Goal: Task Accomplishment & Management: Complete application form

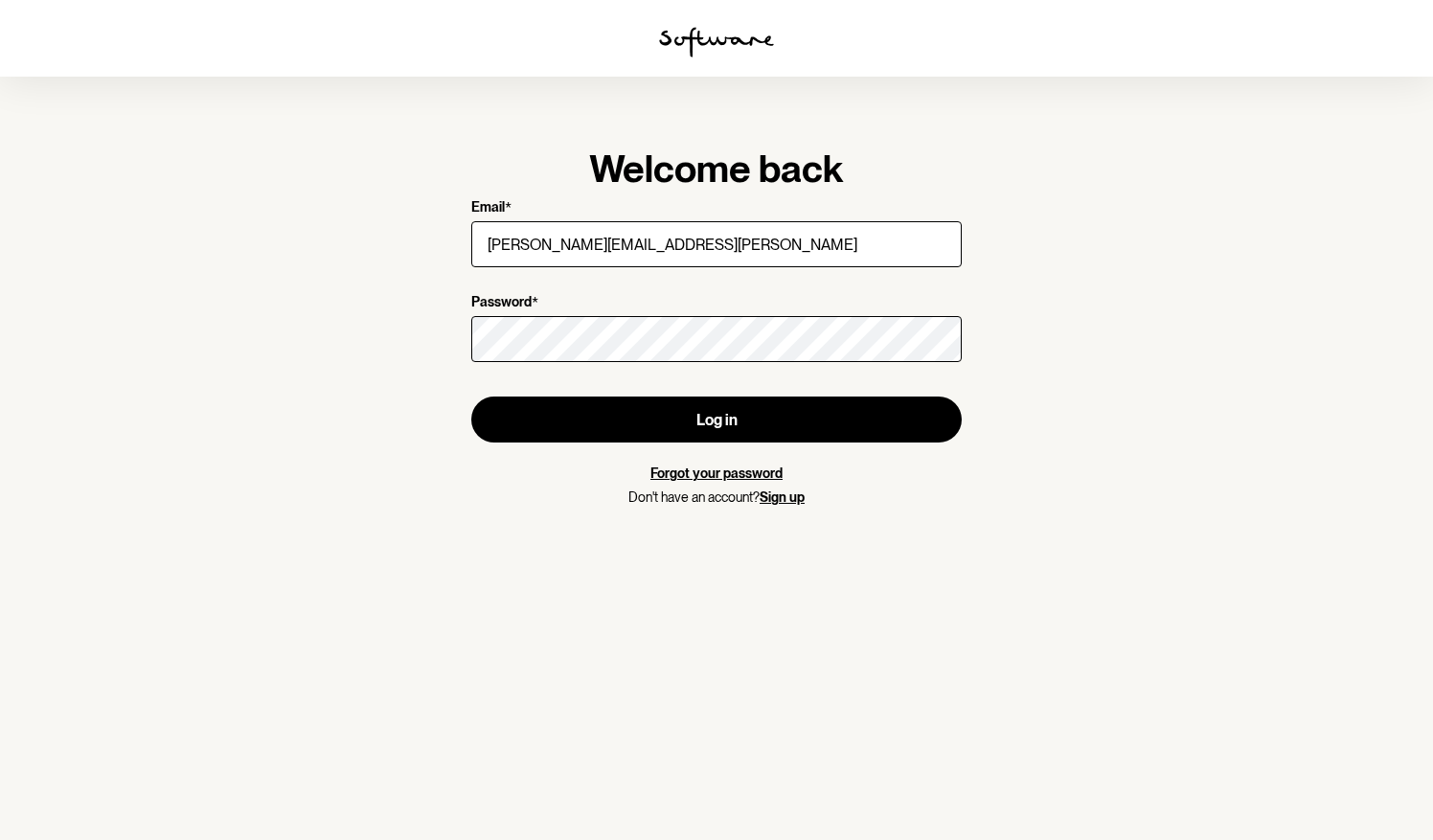
type input "[PERSON_NAME][EMAIL_ADDRESS][PERSON_NAME][DOMAIN_NAME]"
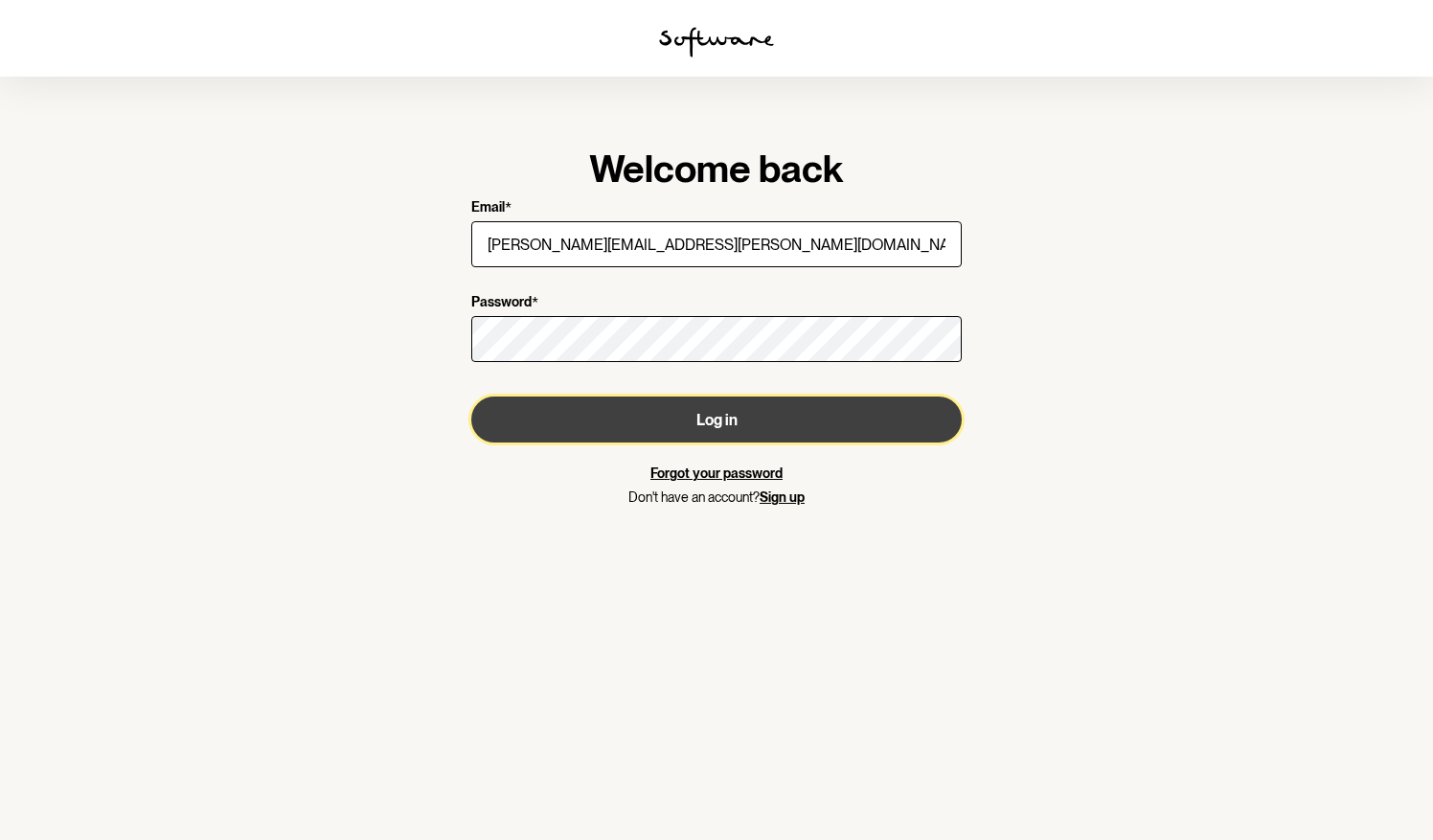
click at [869, 441] on button "Log in" at bounding box center [717, 419] width 491 height 46
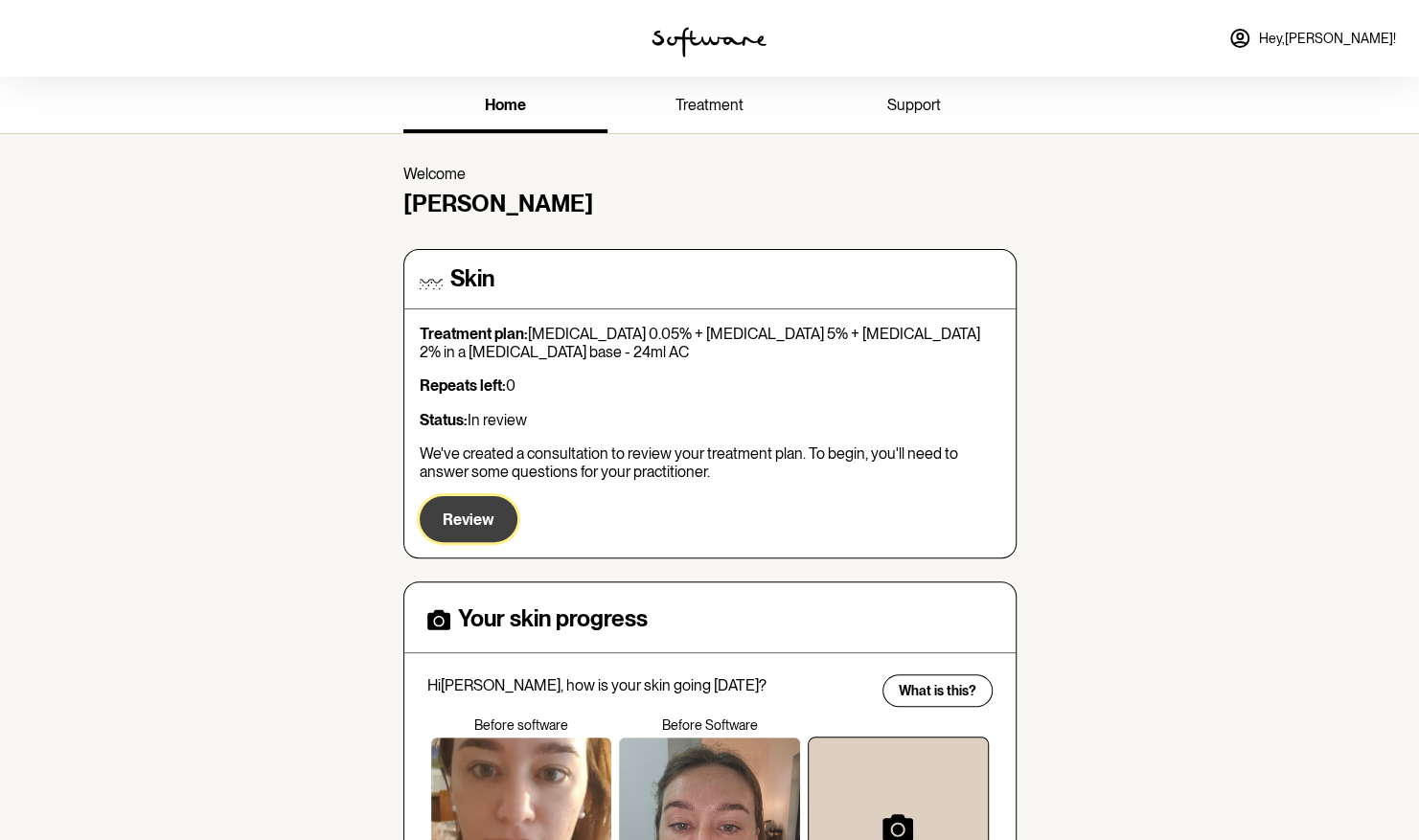
click at [493, 516] on button "Review" at bounding box center [469, 519] width 97 height 46
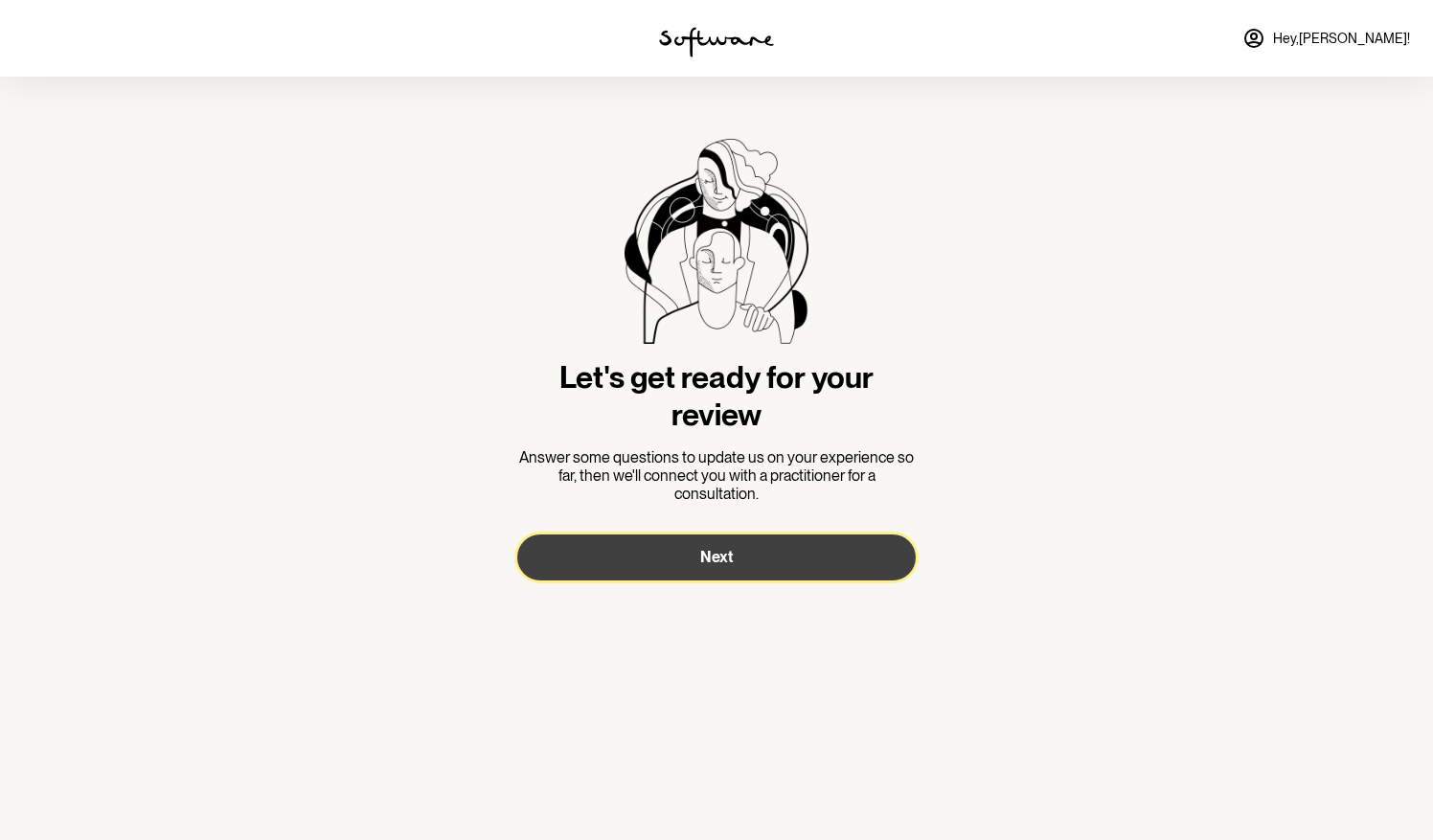
click at [740, 557] on button "Next" at bounding box center [716, 557] width 398 height 46
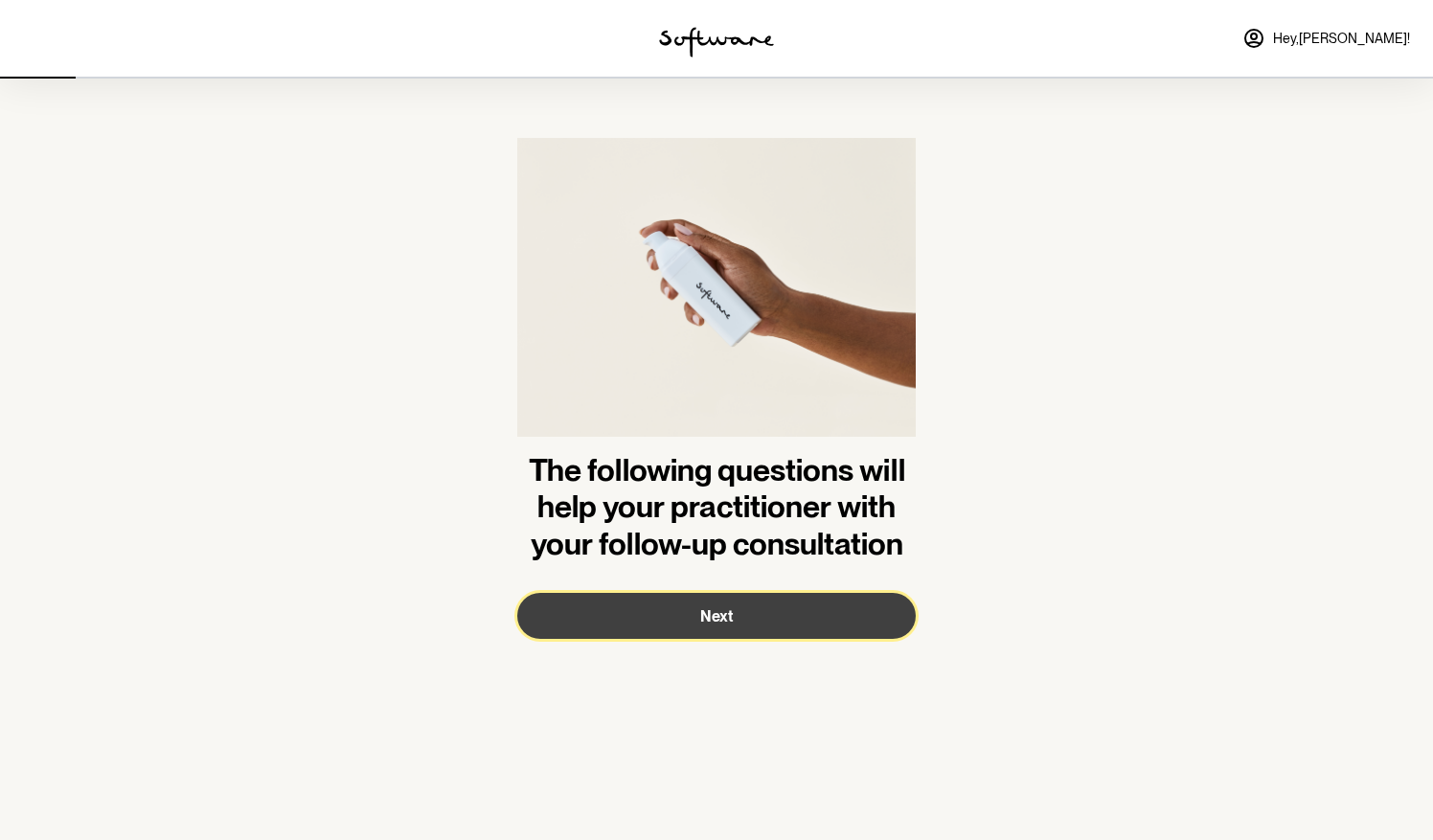
click at [699, 611] on button "Next" at bounding box center [716, 616] width 398 height 46
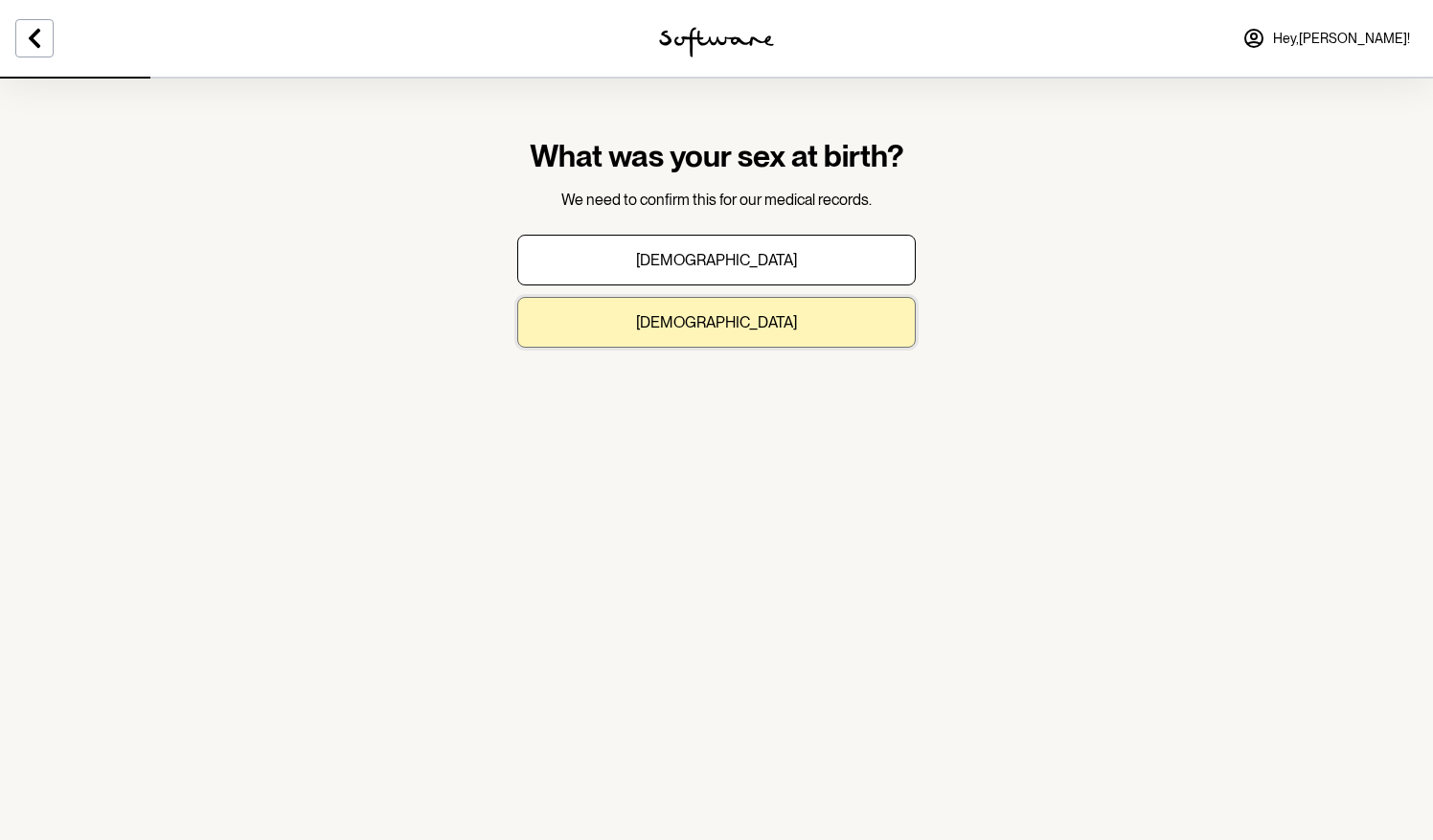
click at [747, 330] on button "[DEMOGRAPHIC_DATA]" at bounding box center [716, 322] width 398 height 51
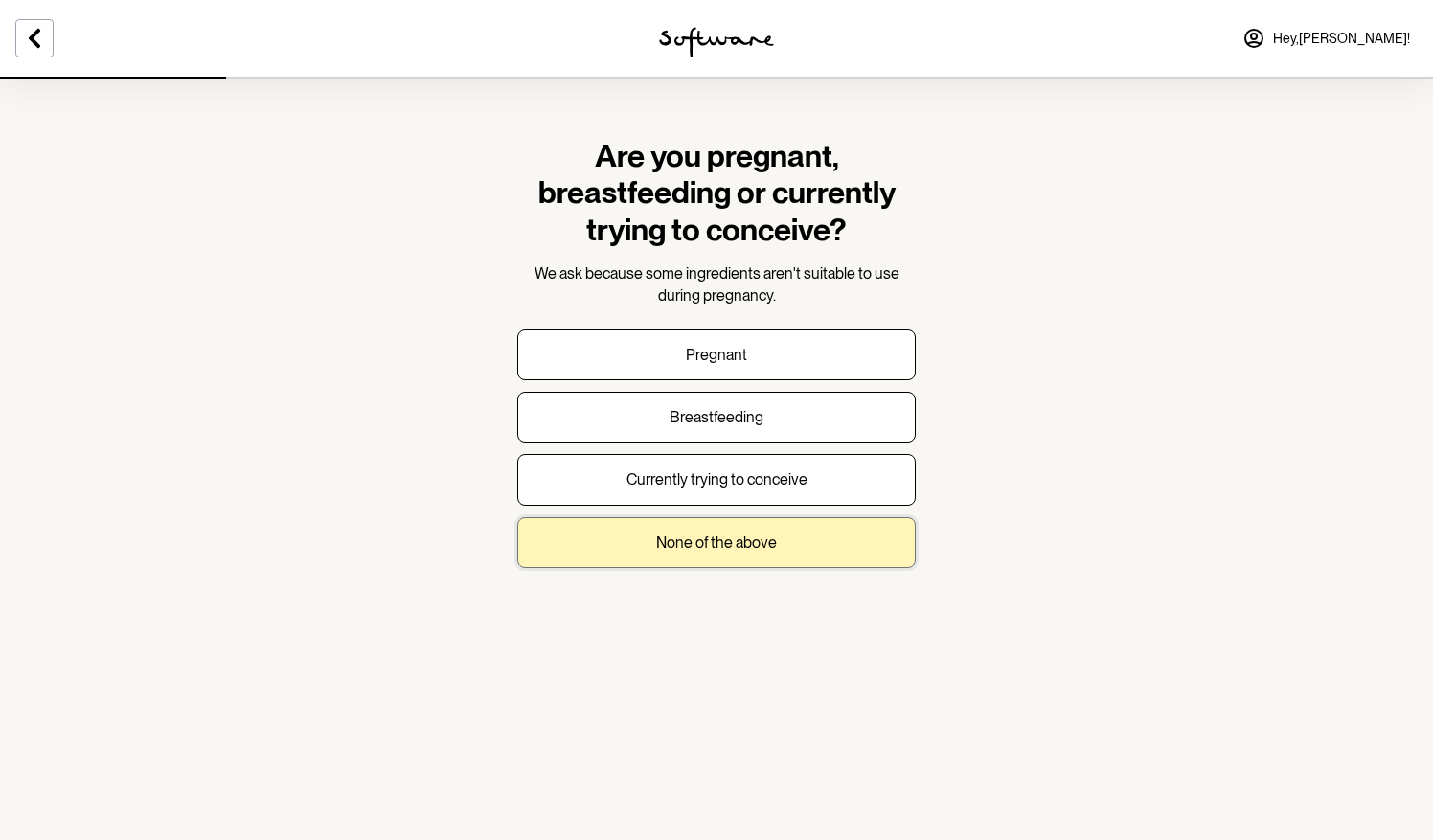
click at [704, 547] on p "None of the above" at bounding box center [717, 542] width 121 height 18
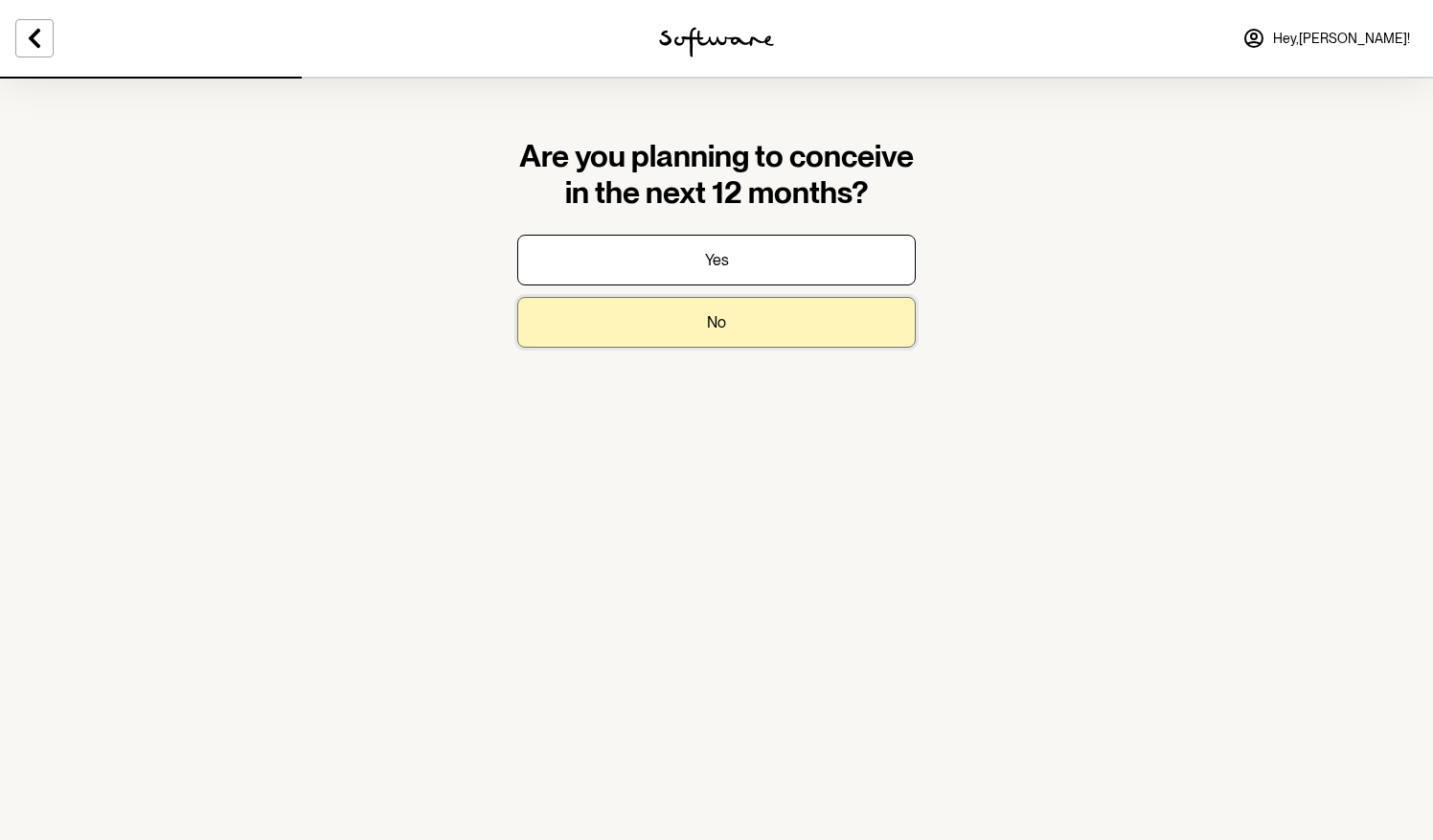
click at [734, 337] on button "No" at bounding box center [716, 322] width 398 height 51
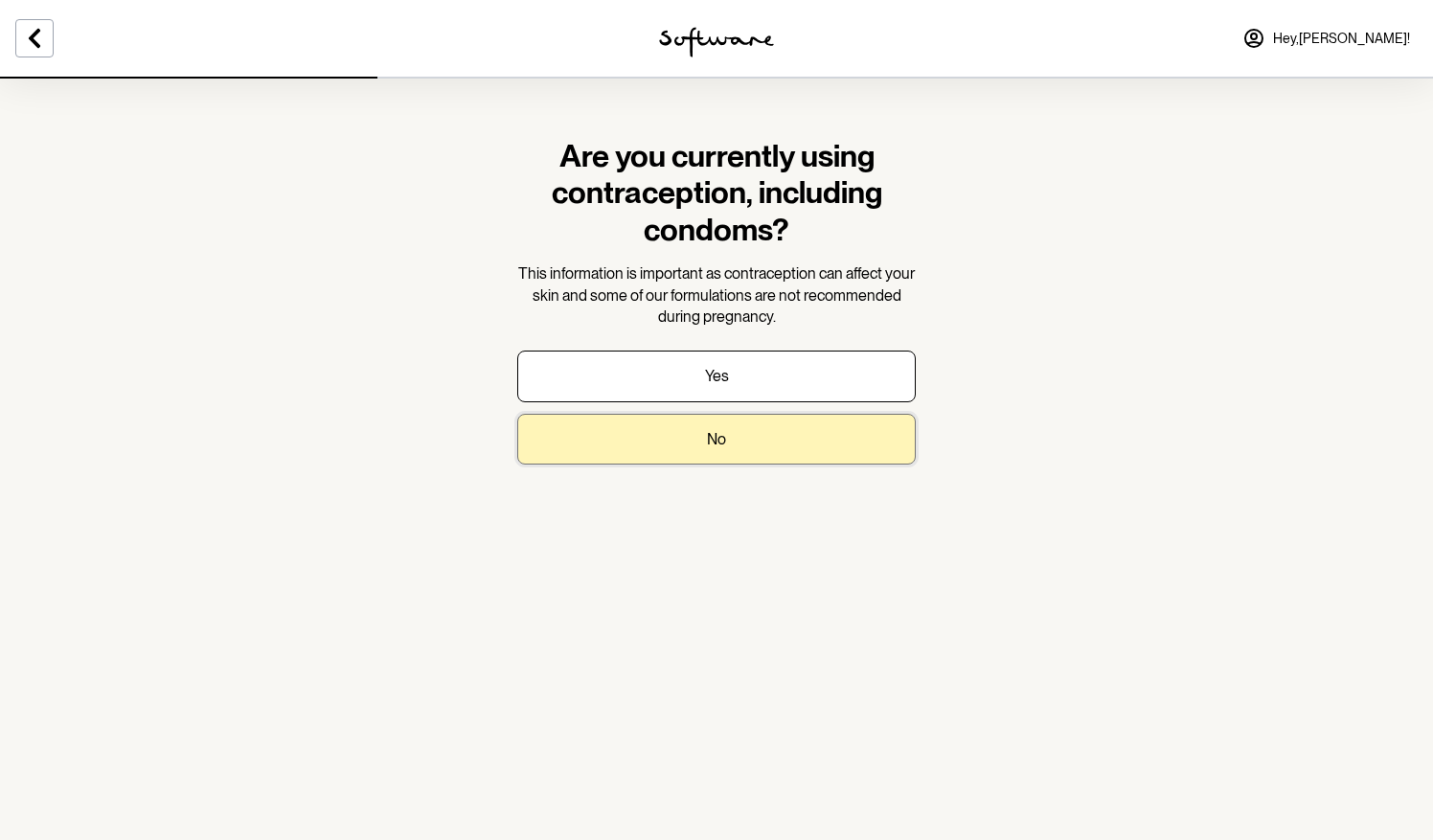
click at [720, 440] on p "No" at bounding box center [716, 439] width 19 height 18
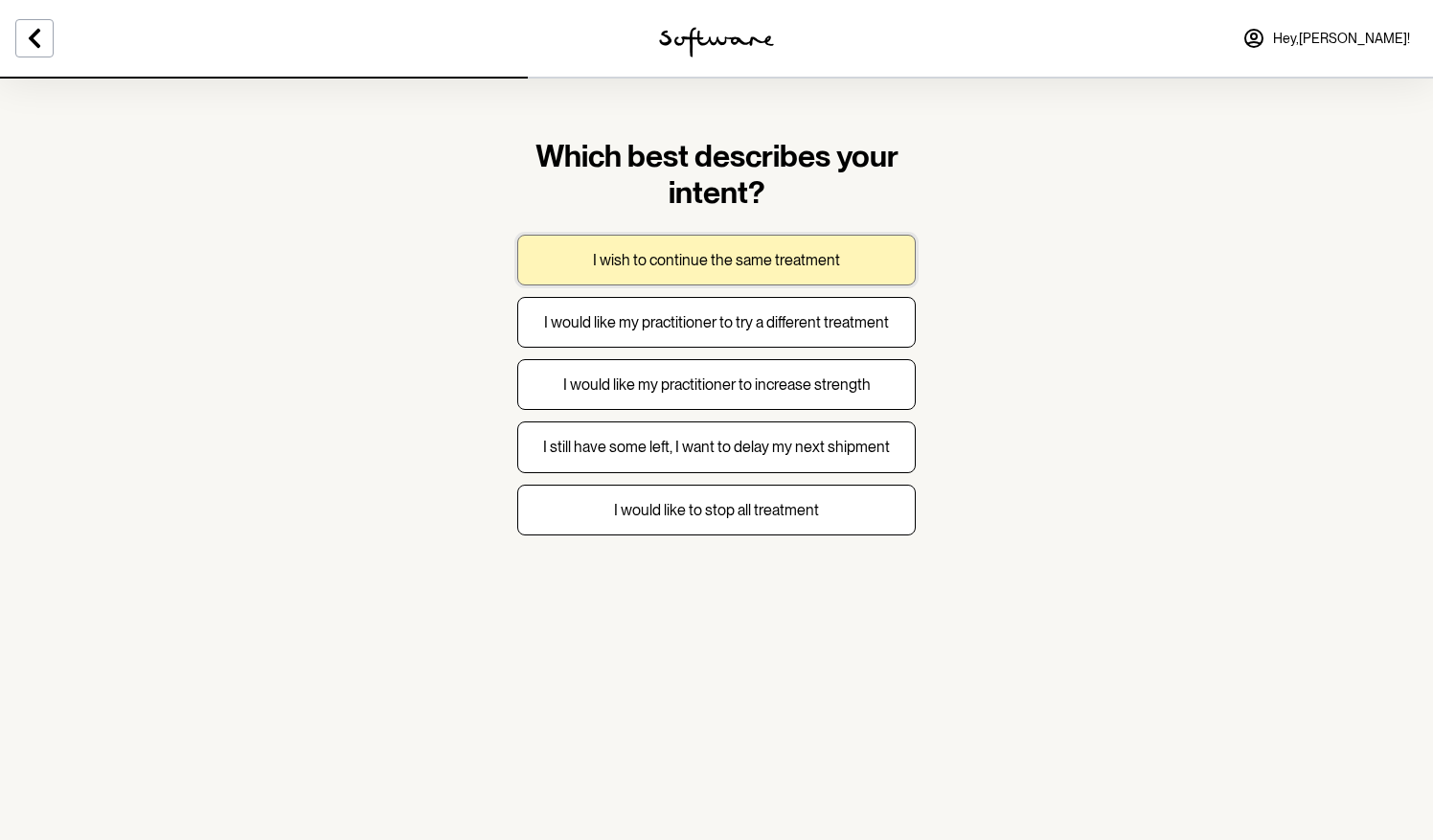
click at [747, 262] on p "I wish to continue the same treatment" at bounding box center [716, 260] width 247 height 18
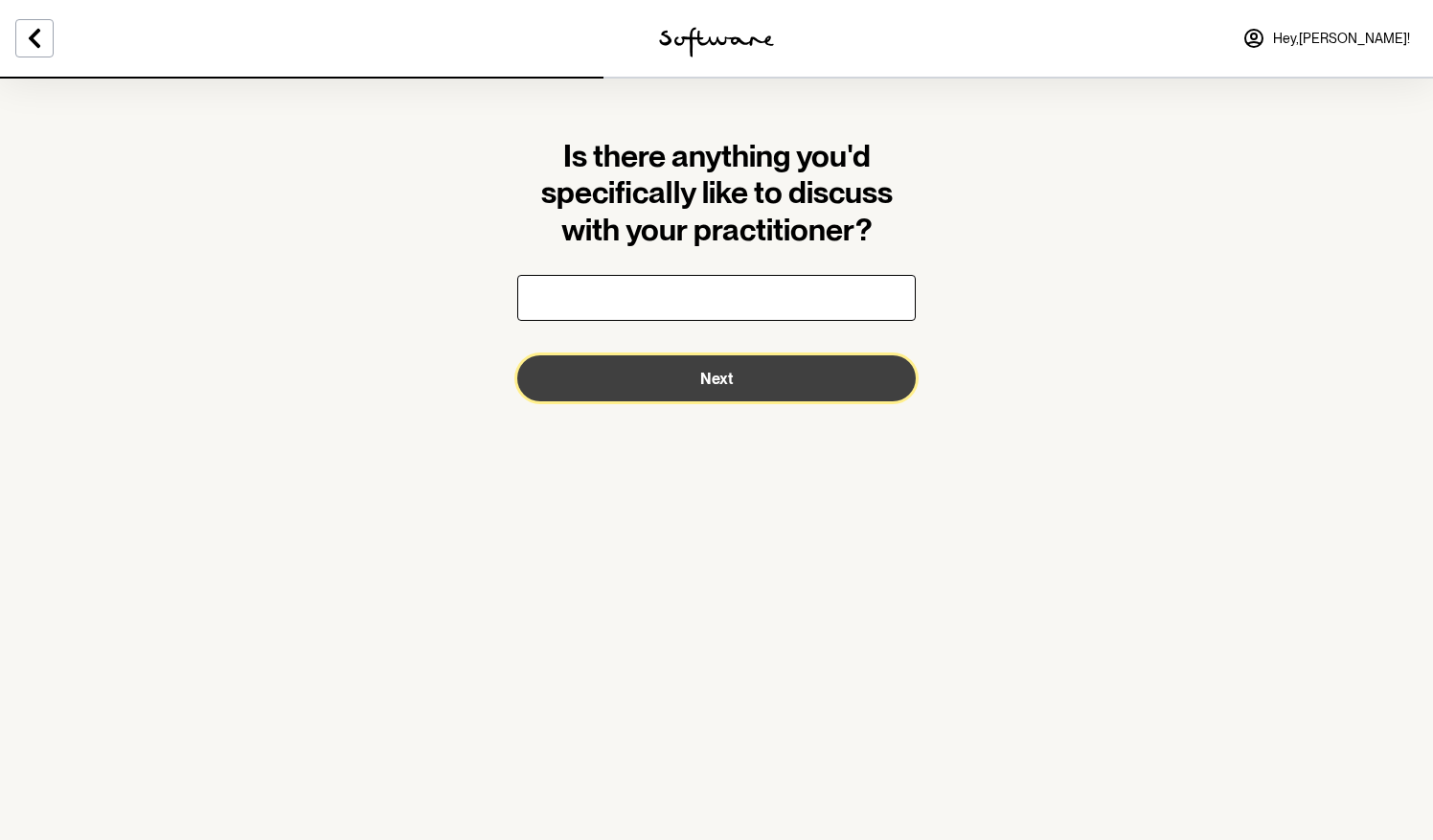
click at [701, 387] on span "Next" at bounding box center [716, 378] width 33 height 18
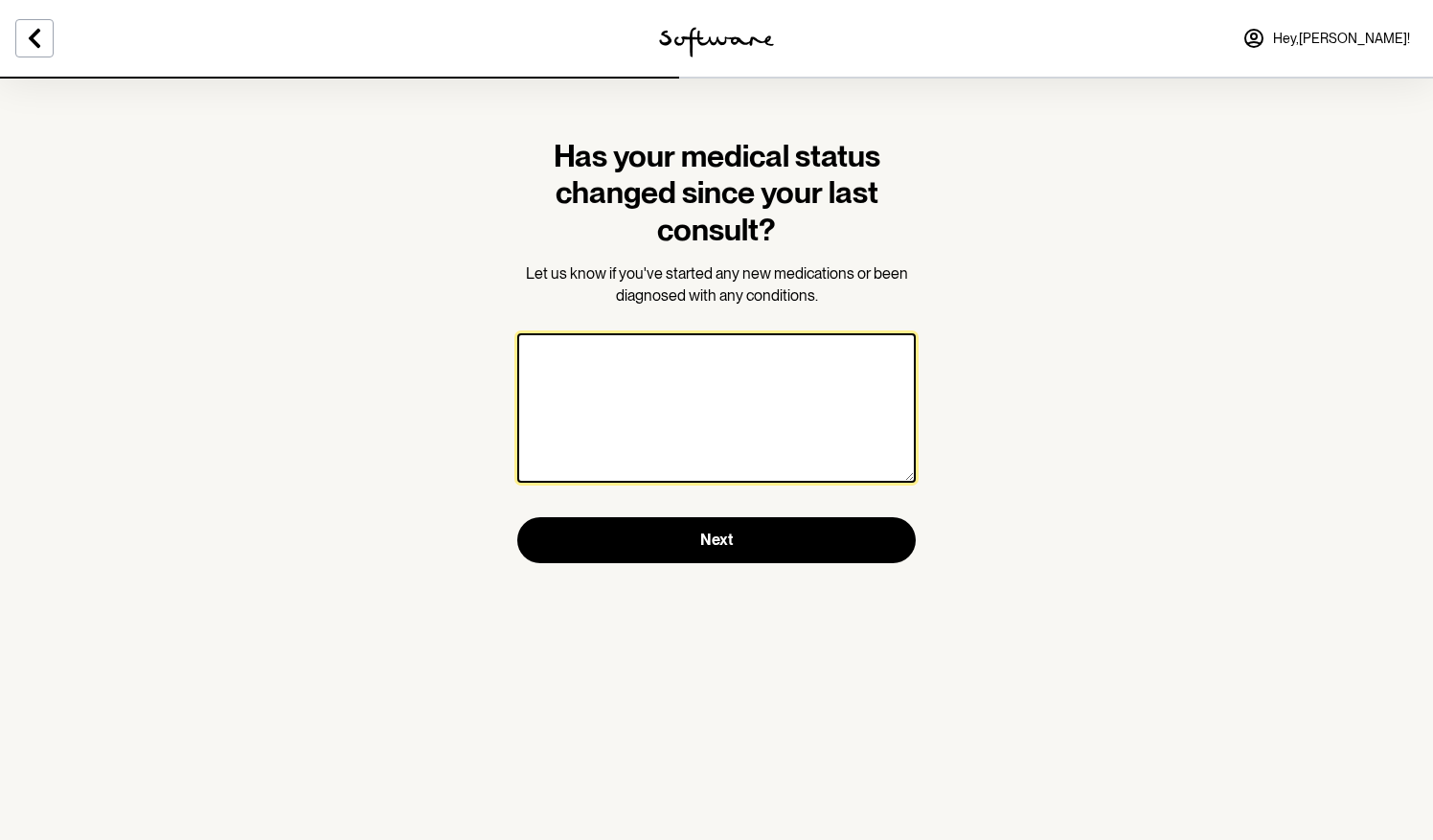
click at [684, 345] on textarea at bounding box center [716, 408] width 398 height 149
type textarea "D"
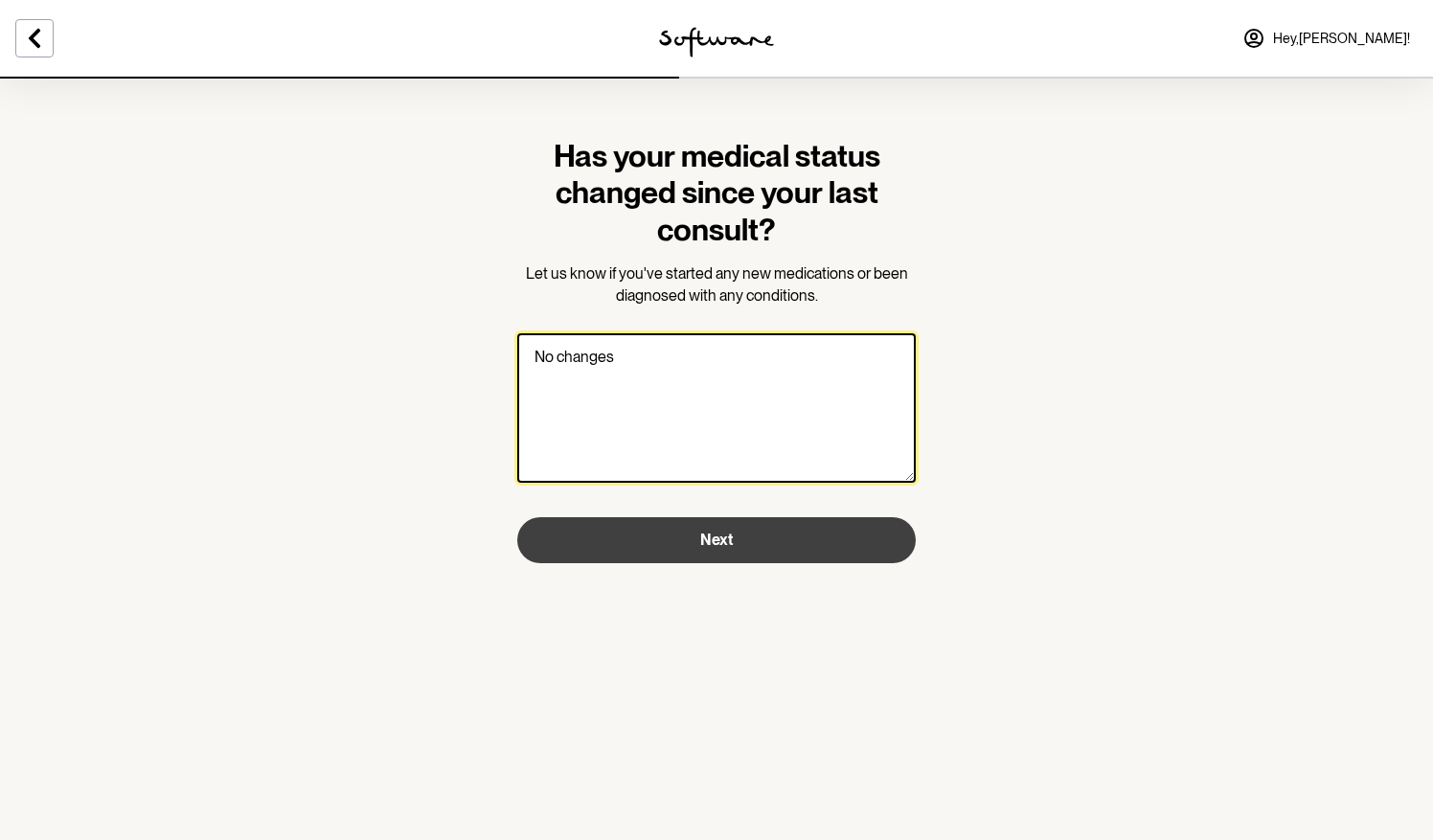
type textarea "No changes"
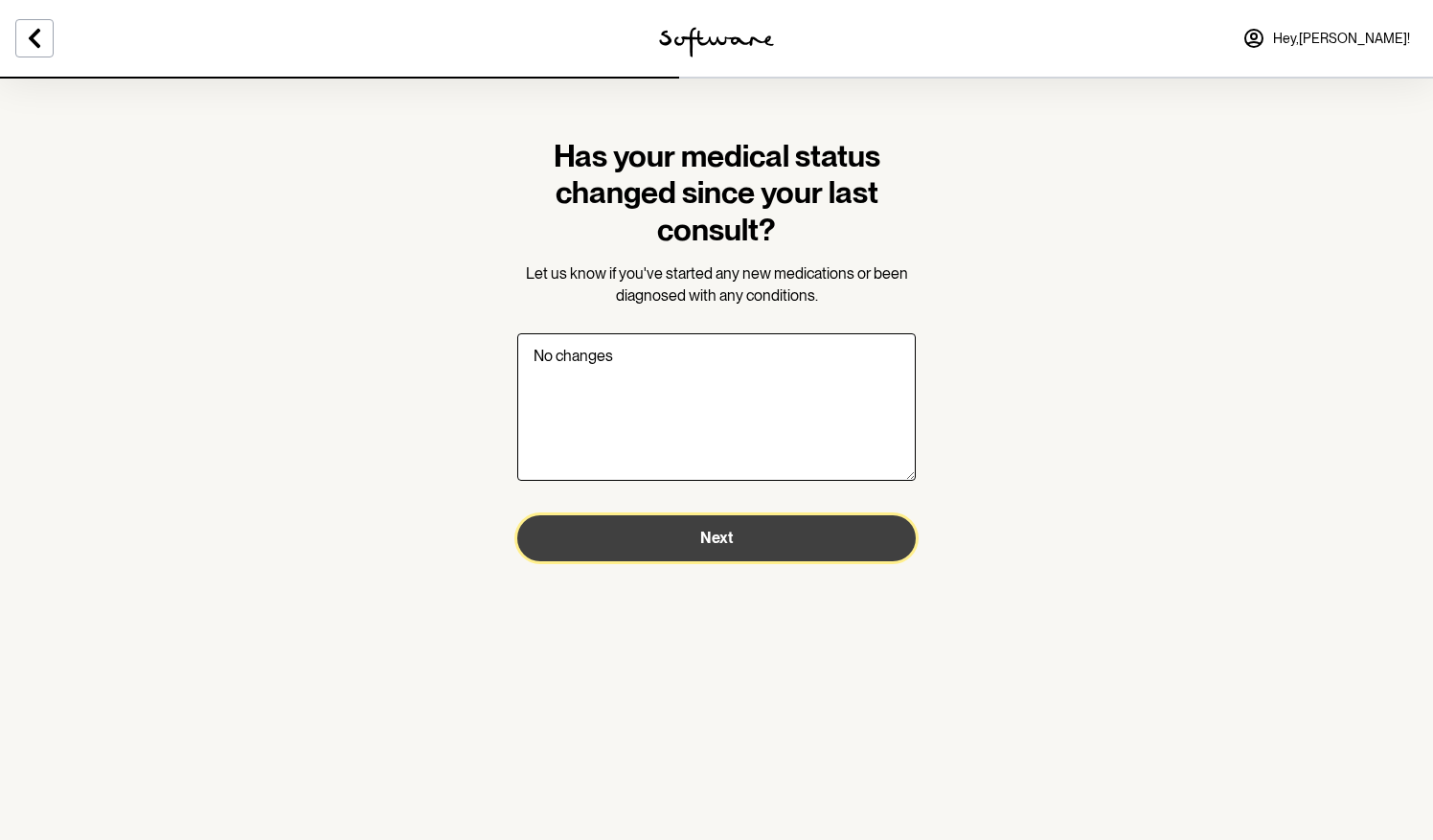
click at [692, 555] on button "Next" at bounding box center [716, 538] width 398 height 46
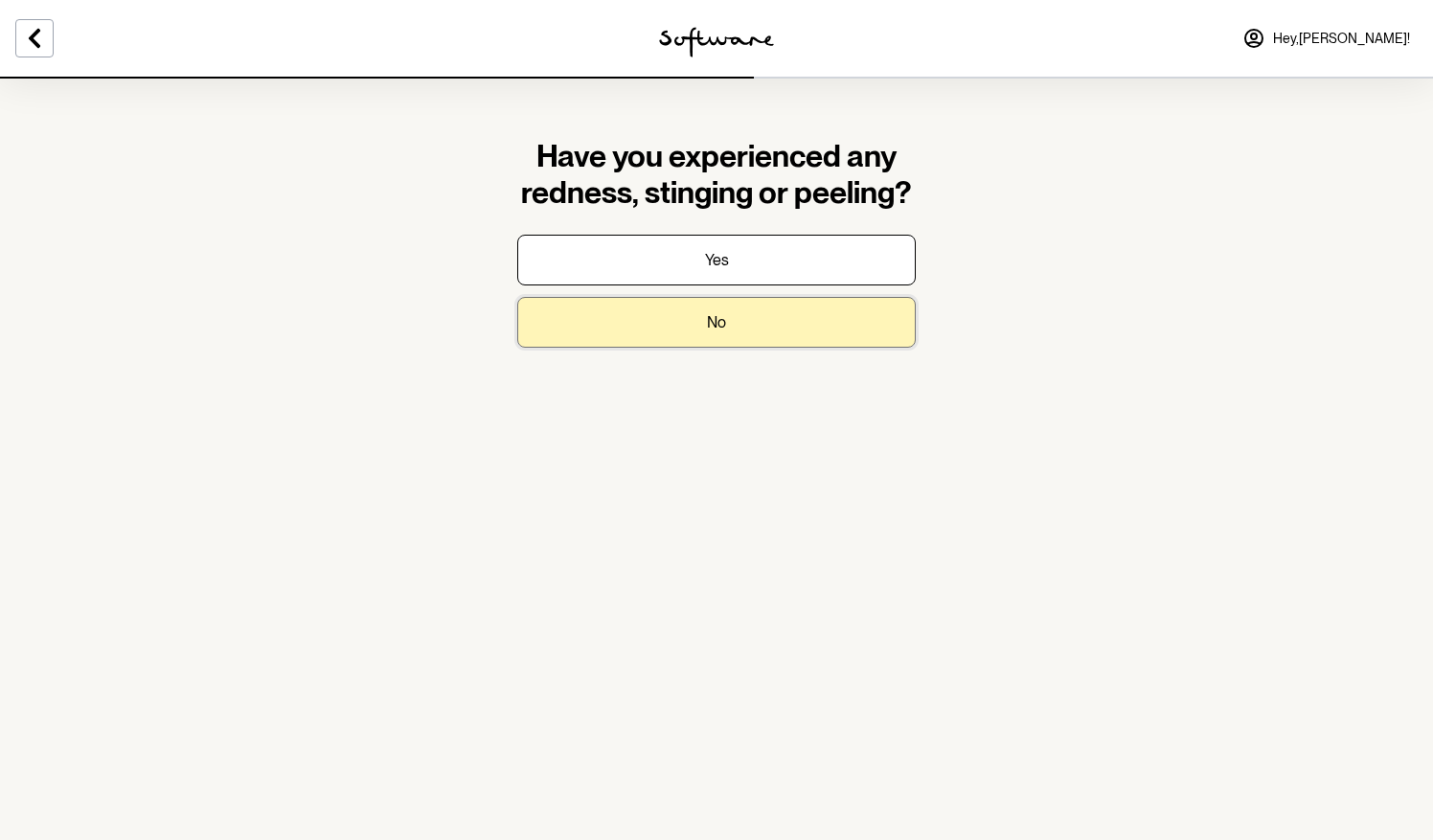
click at [695, 316] on button "No" at bounding box center [716, 322] width 398 height 51
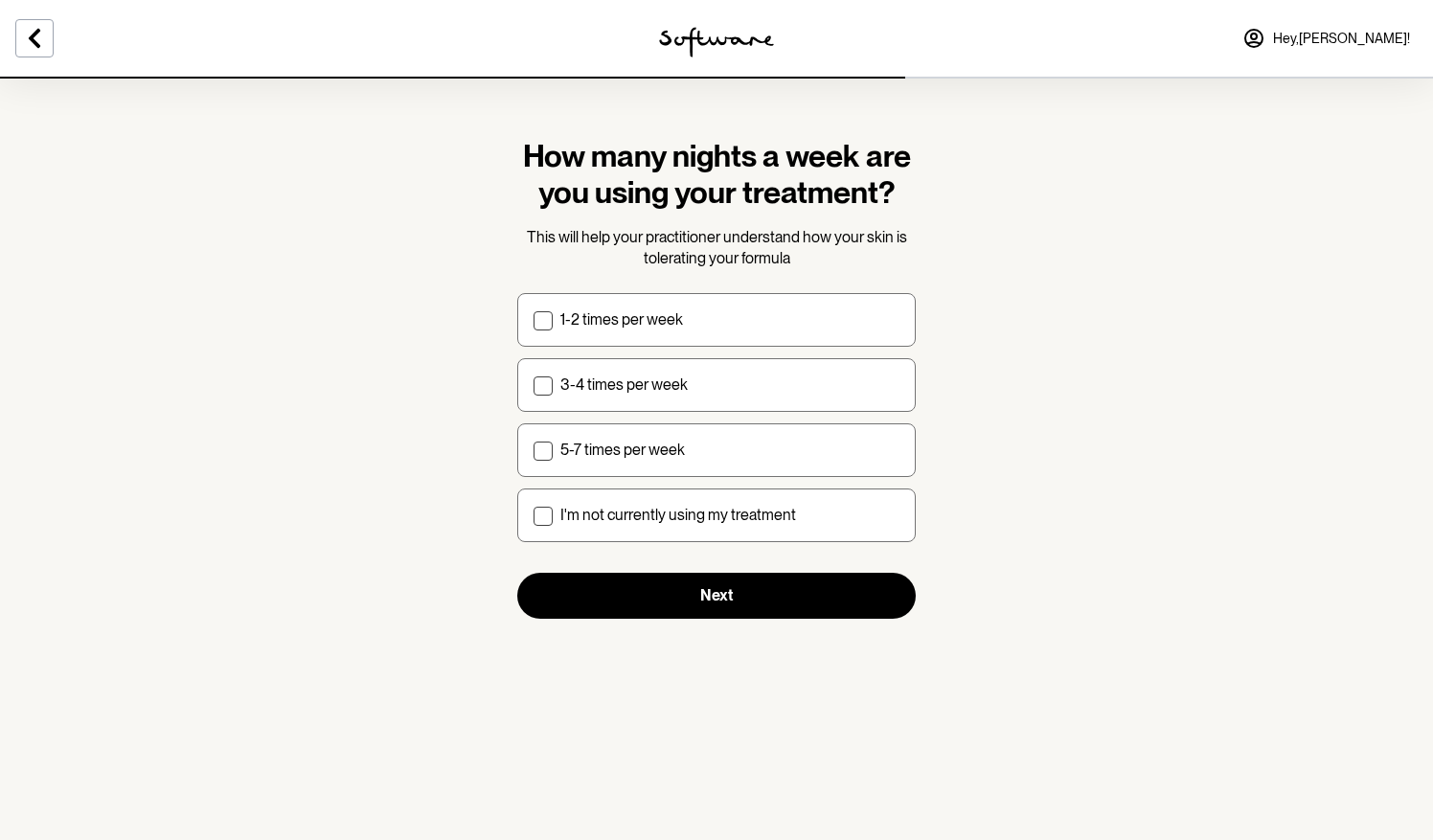
click at [59, 39] on div at bounding box center [238, 38] width 478 height 76
click at [42, 39] on icon at bounding box center [34, 38] width 23 height 23
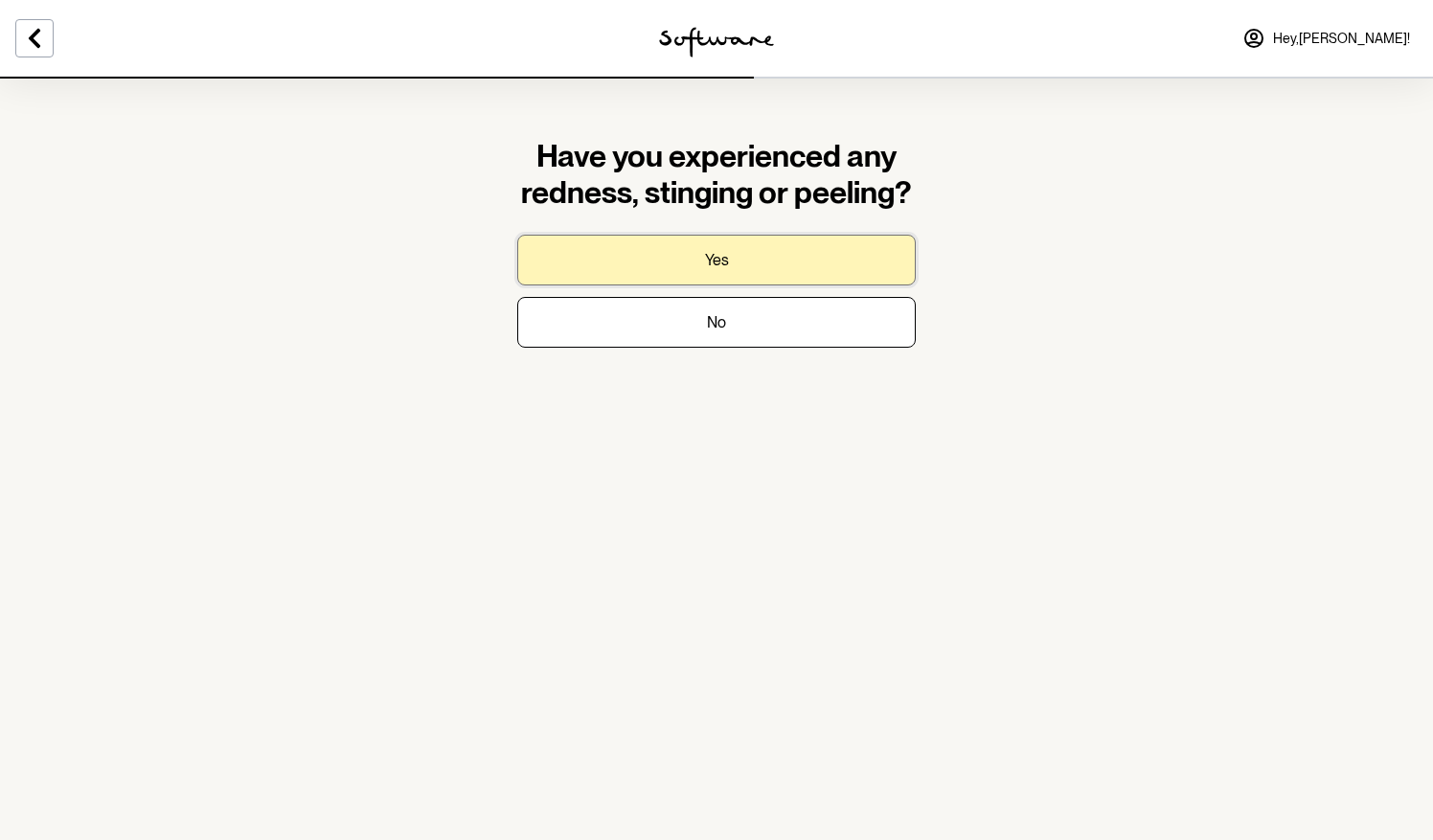
click at [769, 241] on button "Yes" at bounding box center [716, 259] width 398 height 51
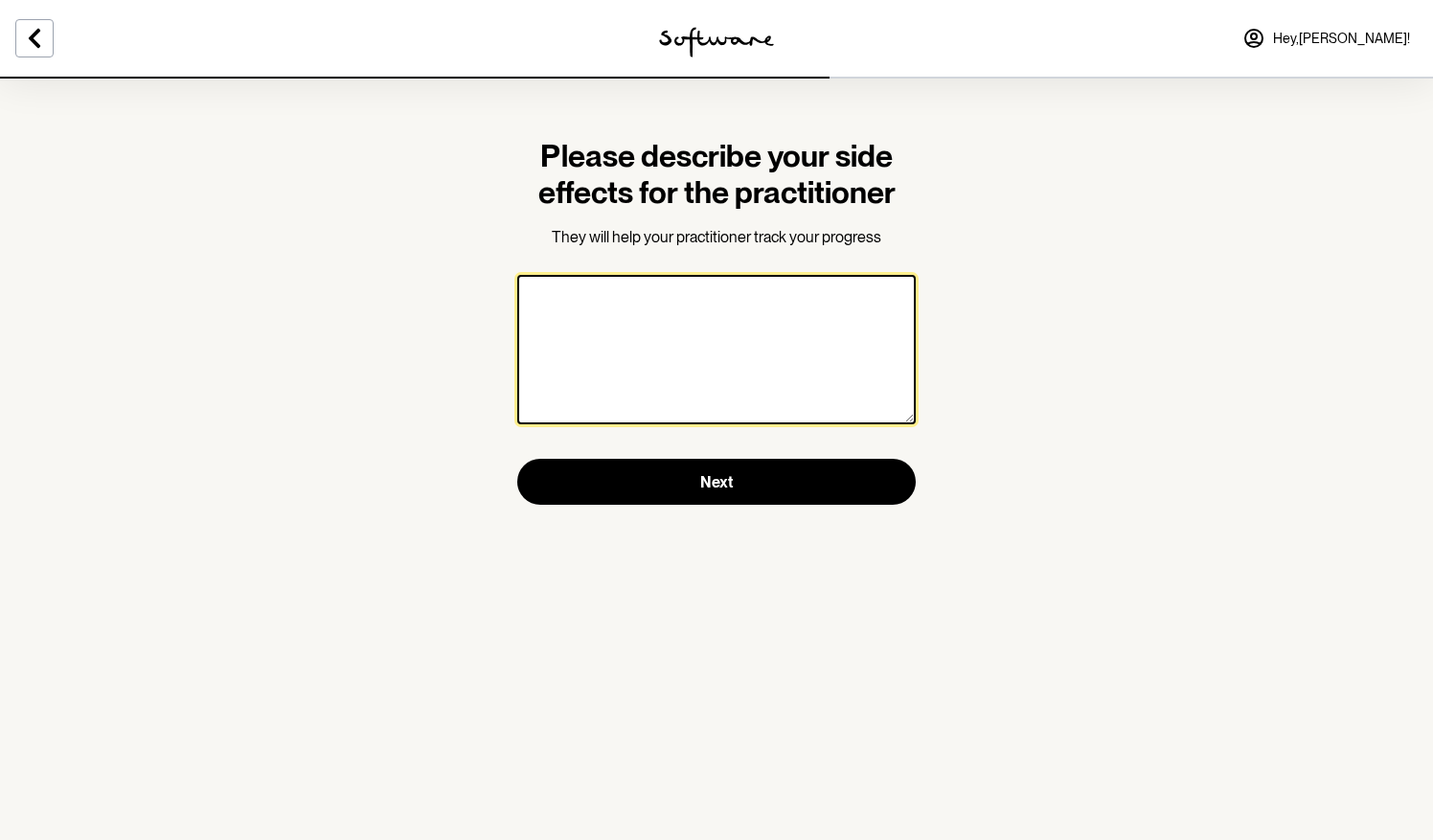
click at [631, 369] on textarea at bounding box center [716, 350] width 398 height 149
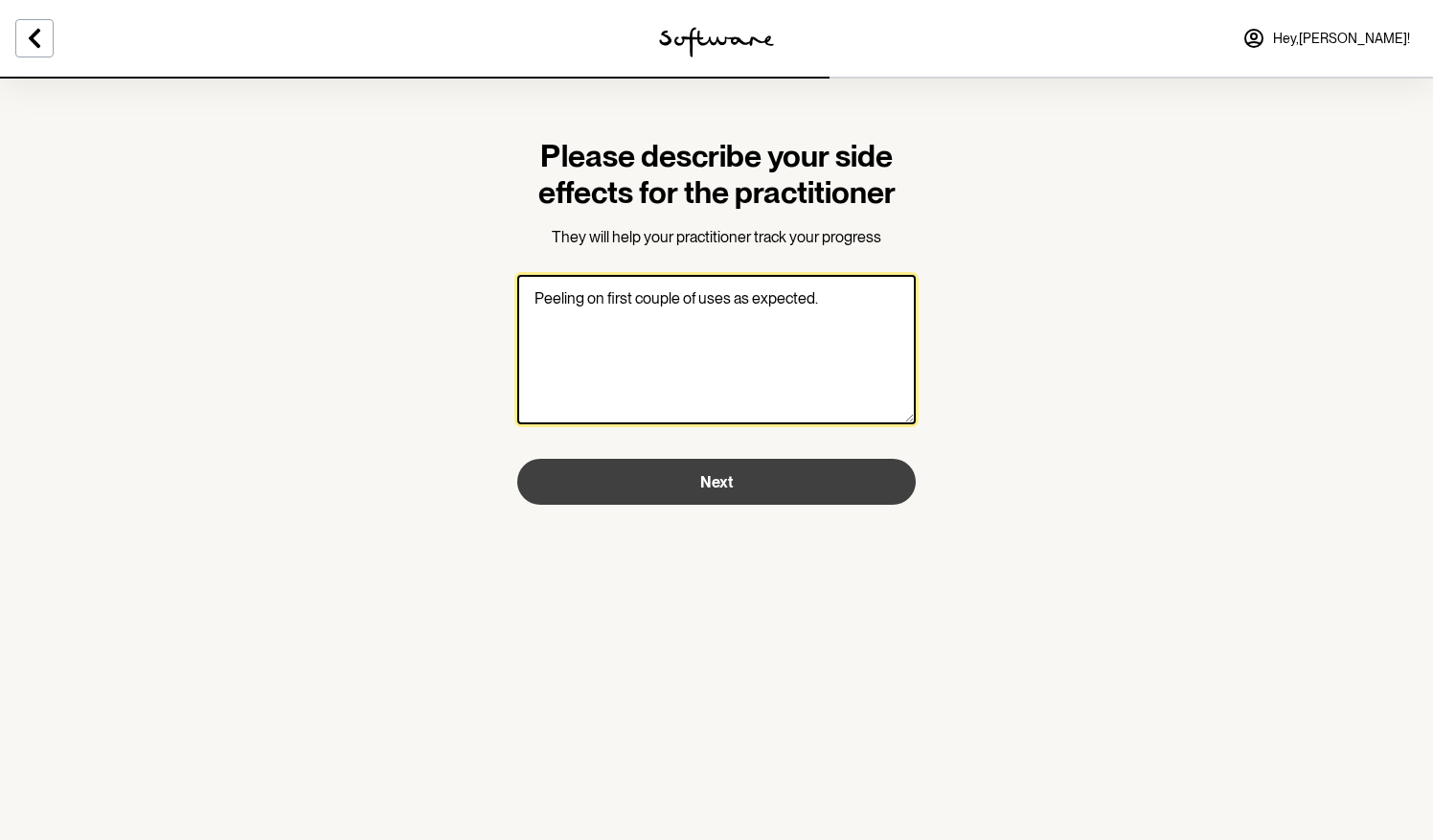
type textarea "Peeling on first couple of uses as expected."
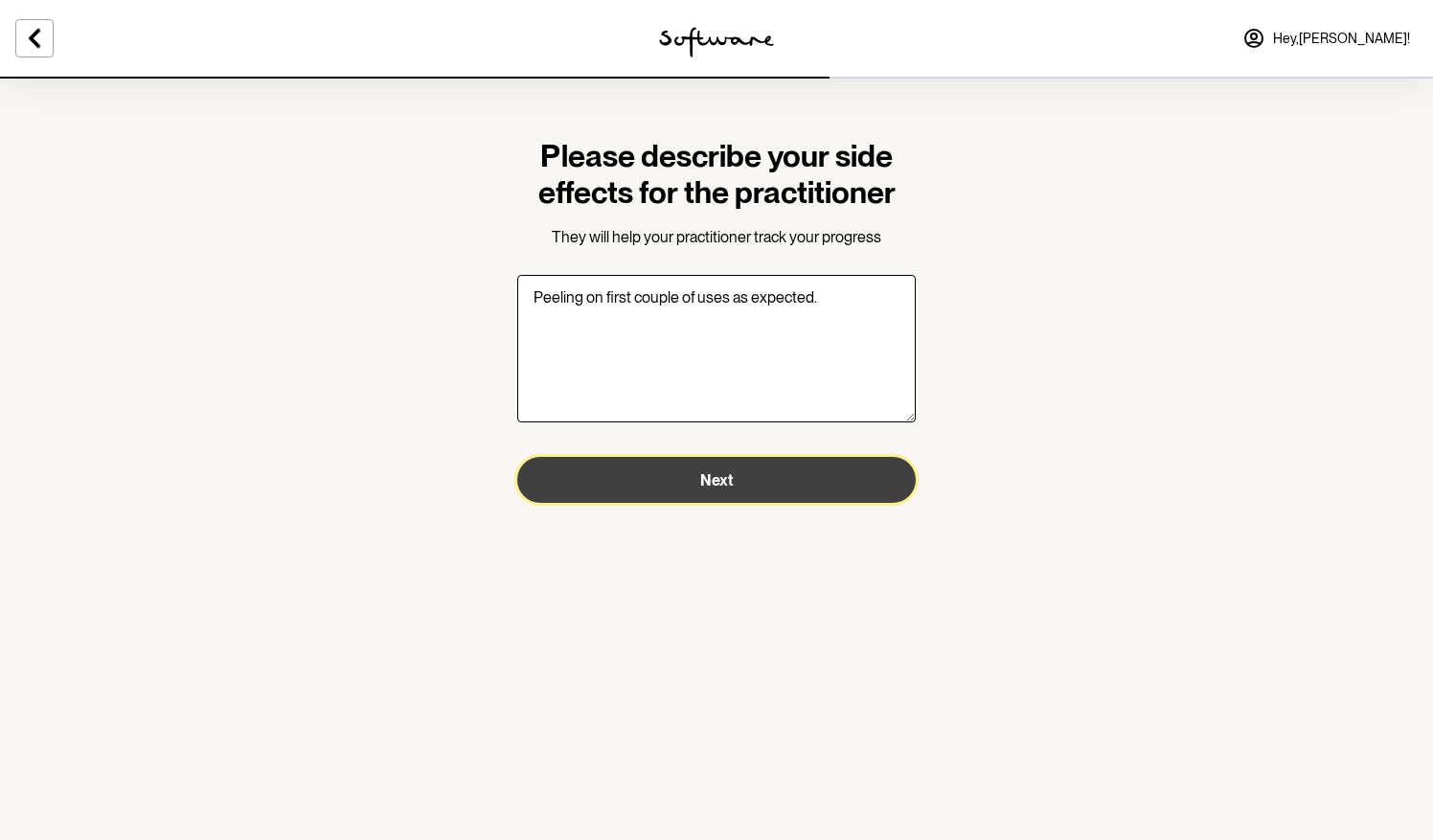
click at [656, 466] on button "Next" at bounding box center [716, 480] width 398 height 46
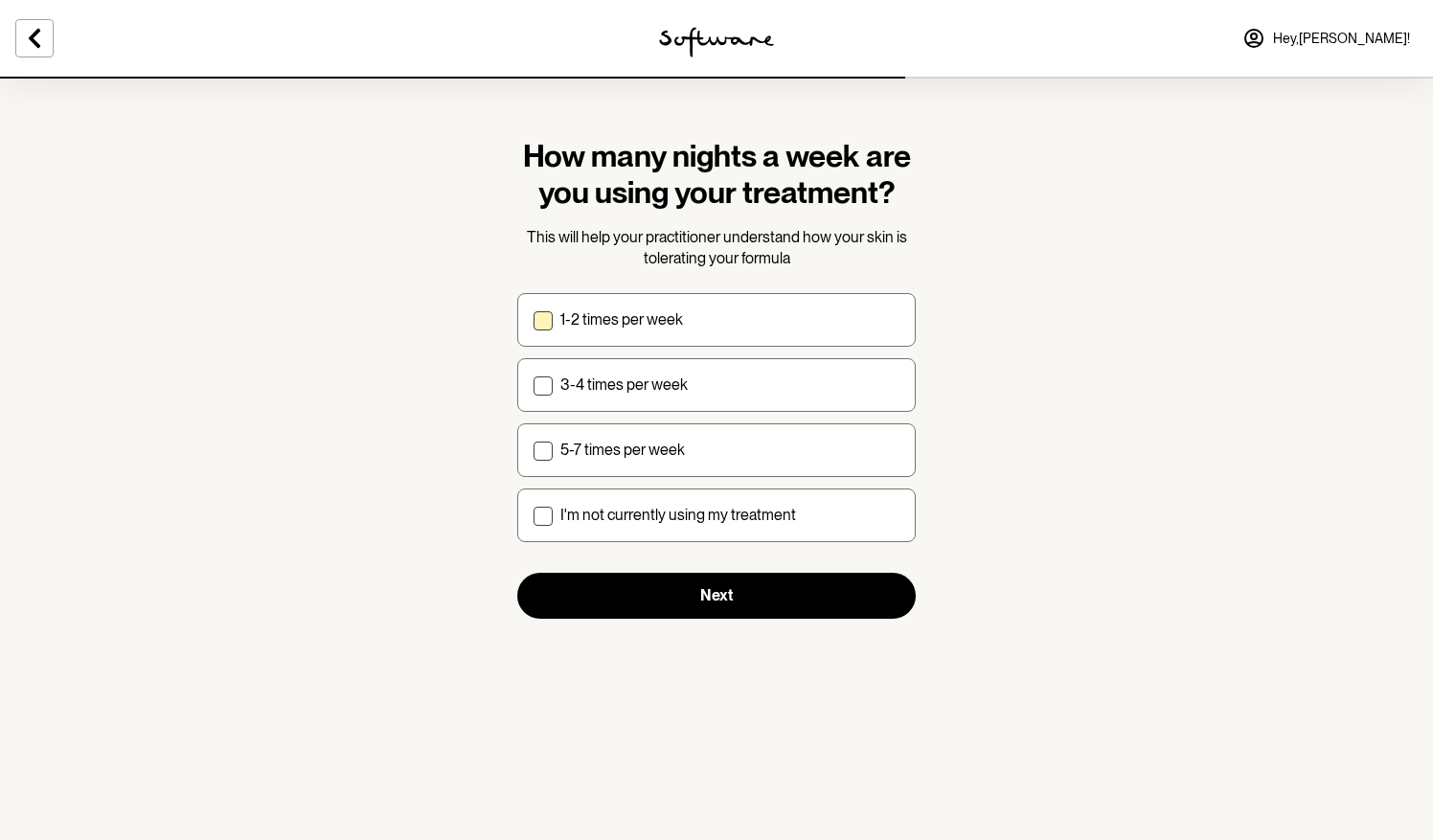
click at [666, 320] on p "1-2 times per week" at bounding box center [621, 320] width 122 height 18
click at [533, 320] on input "1-2 times per week" at bounding box center [532, 319] width 1 height 1
checkbox input "true"
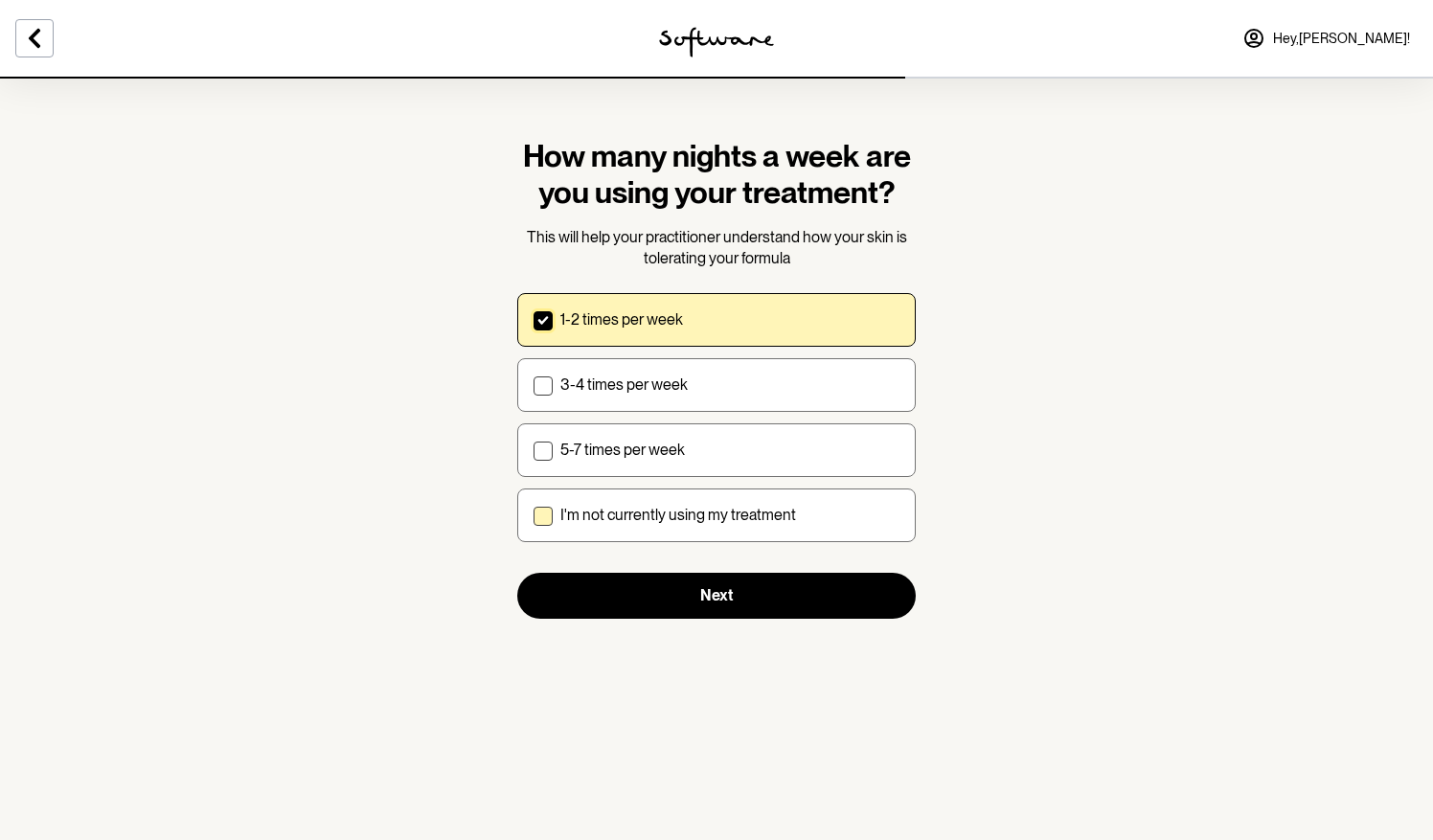
click at [695, 506] on p "I'm not currently using my treatment" at bounding box center [677, 514] width 235 height 18
click at [533, 514] on input "I'm not currently using my treatment" at bounding box center [532, 514] width 1 height 1
checkbox input "true"
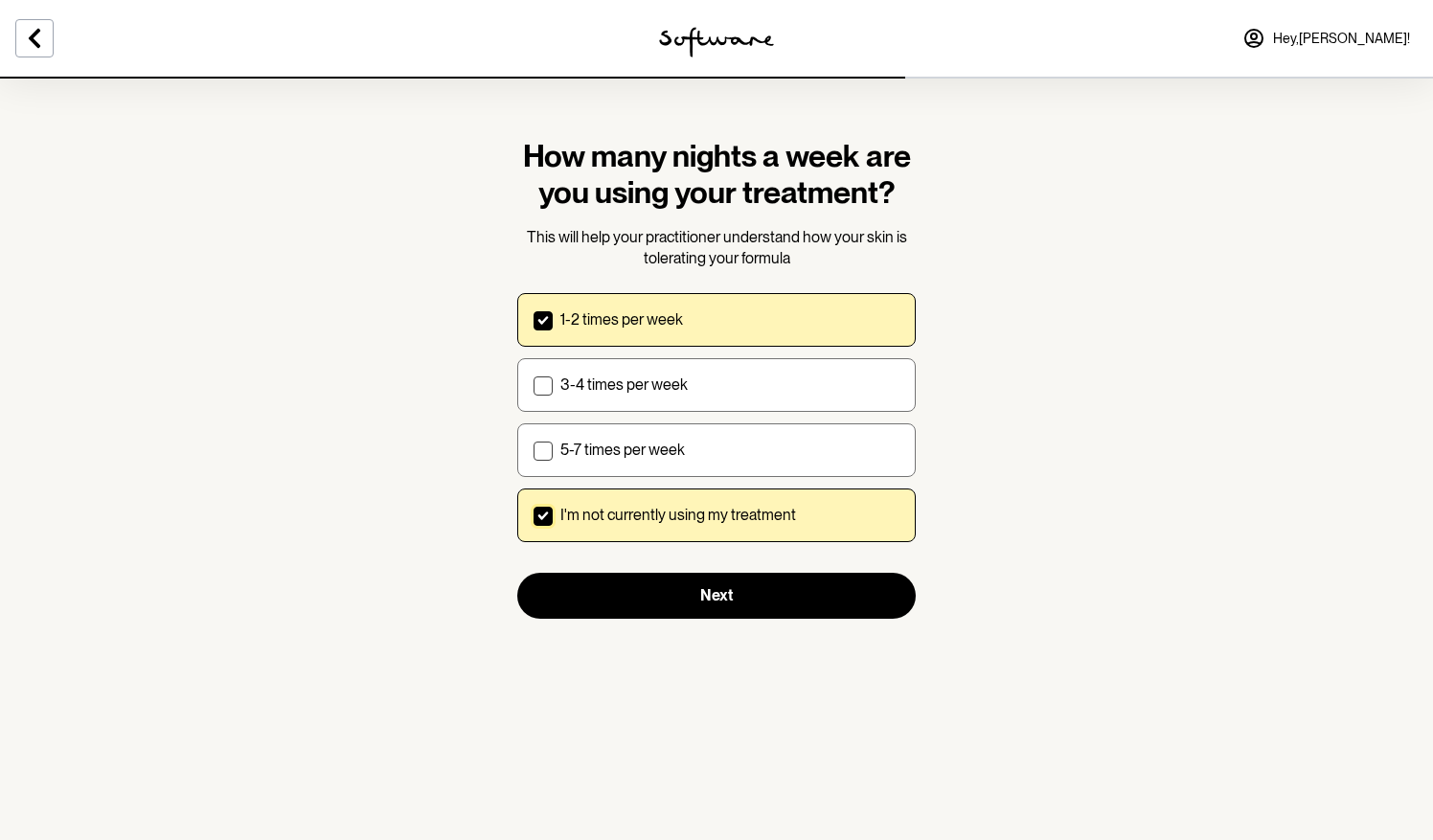
click at [591, 306] on label "1-2 times per week" at bounding box center [716, 320] width 398 height 54
click at [533, 319] on input "1-2 times per week" at bounding box center [532, 319] width 1 height 1
checkbox input "false"
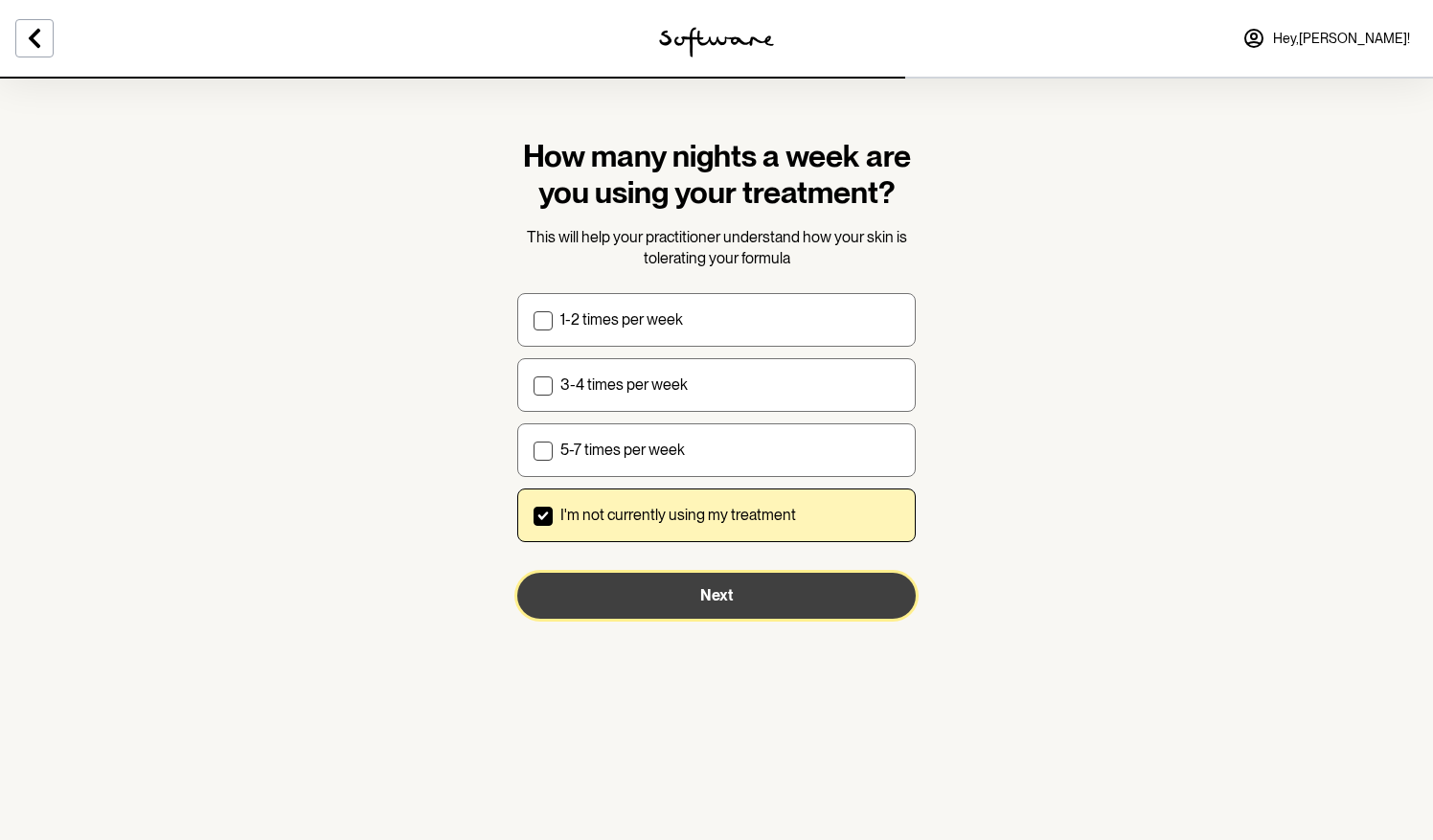
click at [695, 591] on button "Next" at bounding box center [716, 596] width 398 height 46
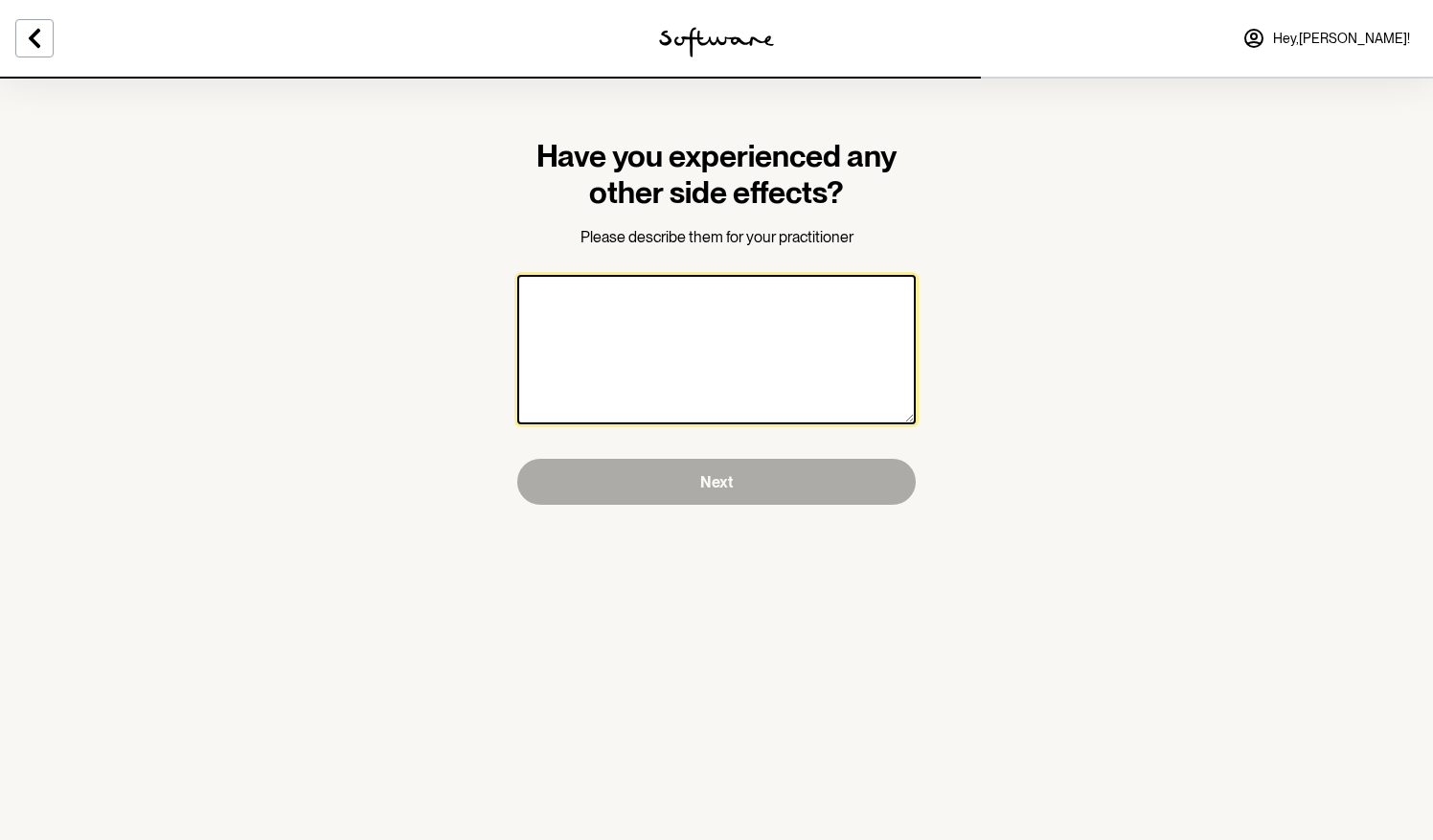
click at [722, 344] on textarea at bounding box center [716, 350] width 398 height 149
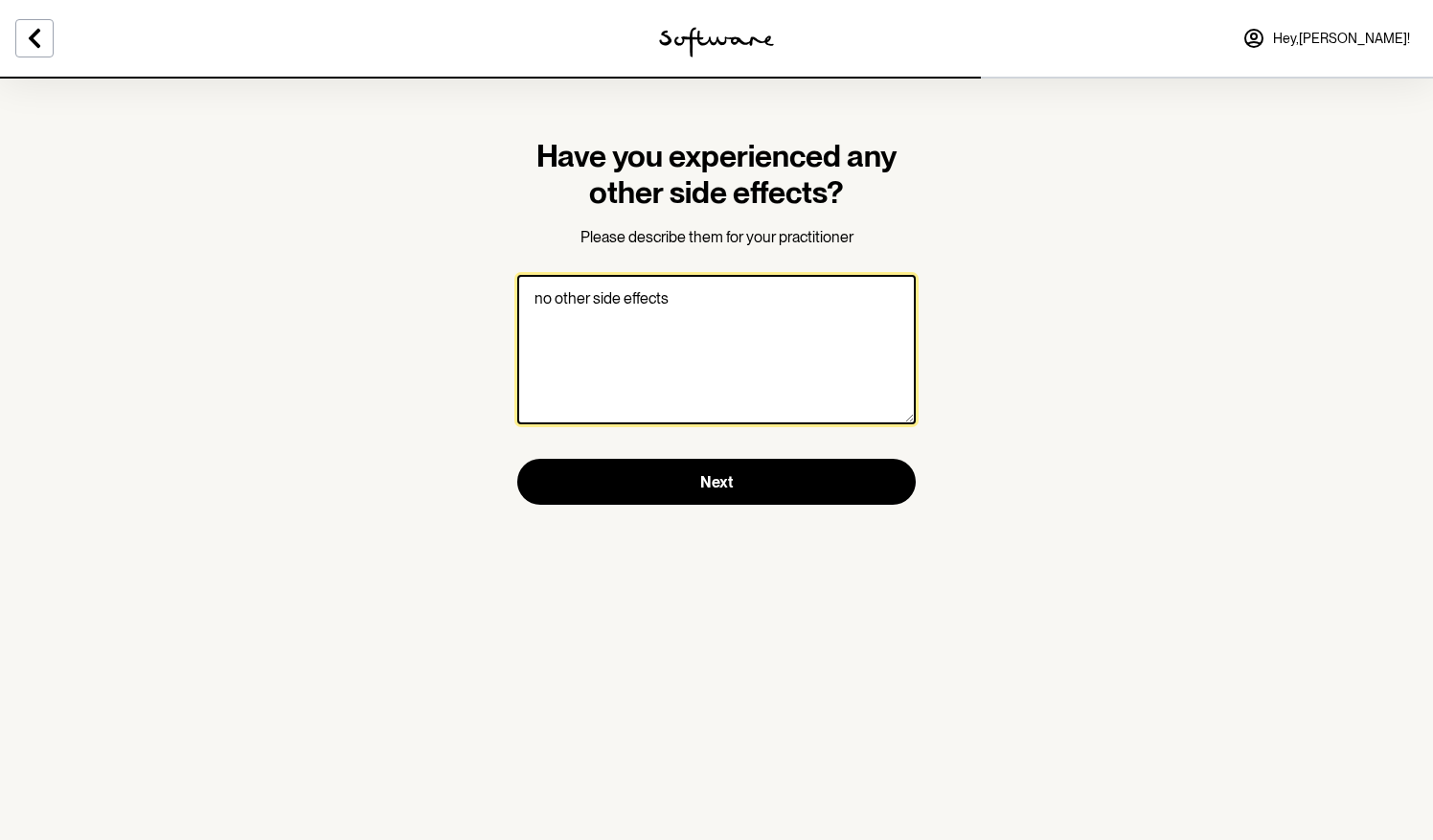
type textarea "no other side effects"
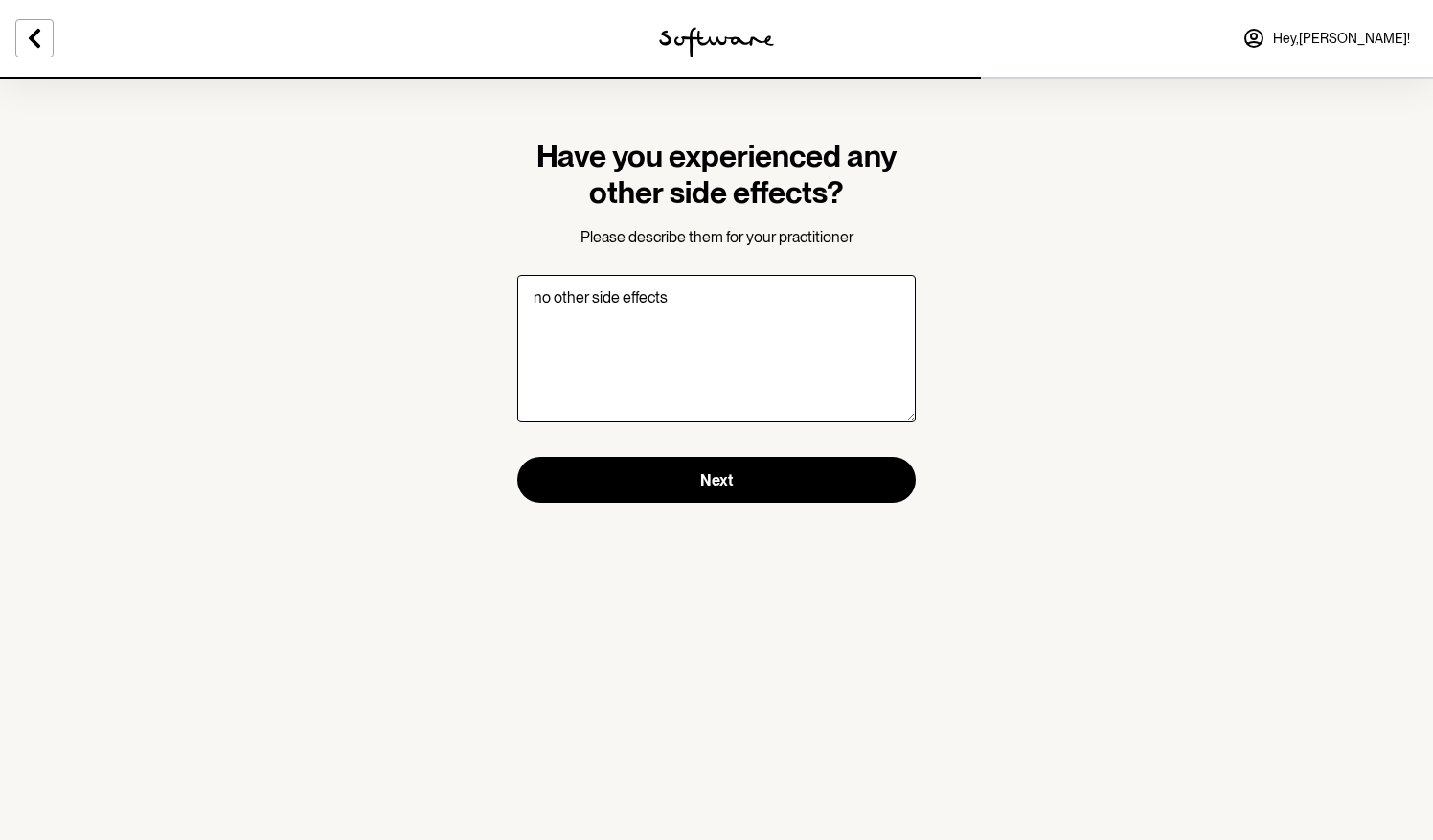
click at [700, 453] on form "Have you experienced any other side effects? Please describe them for your prac…" at bounding box center [716, 321] width 398 height 365
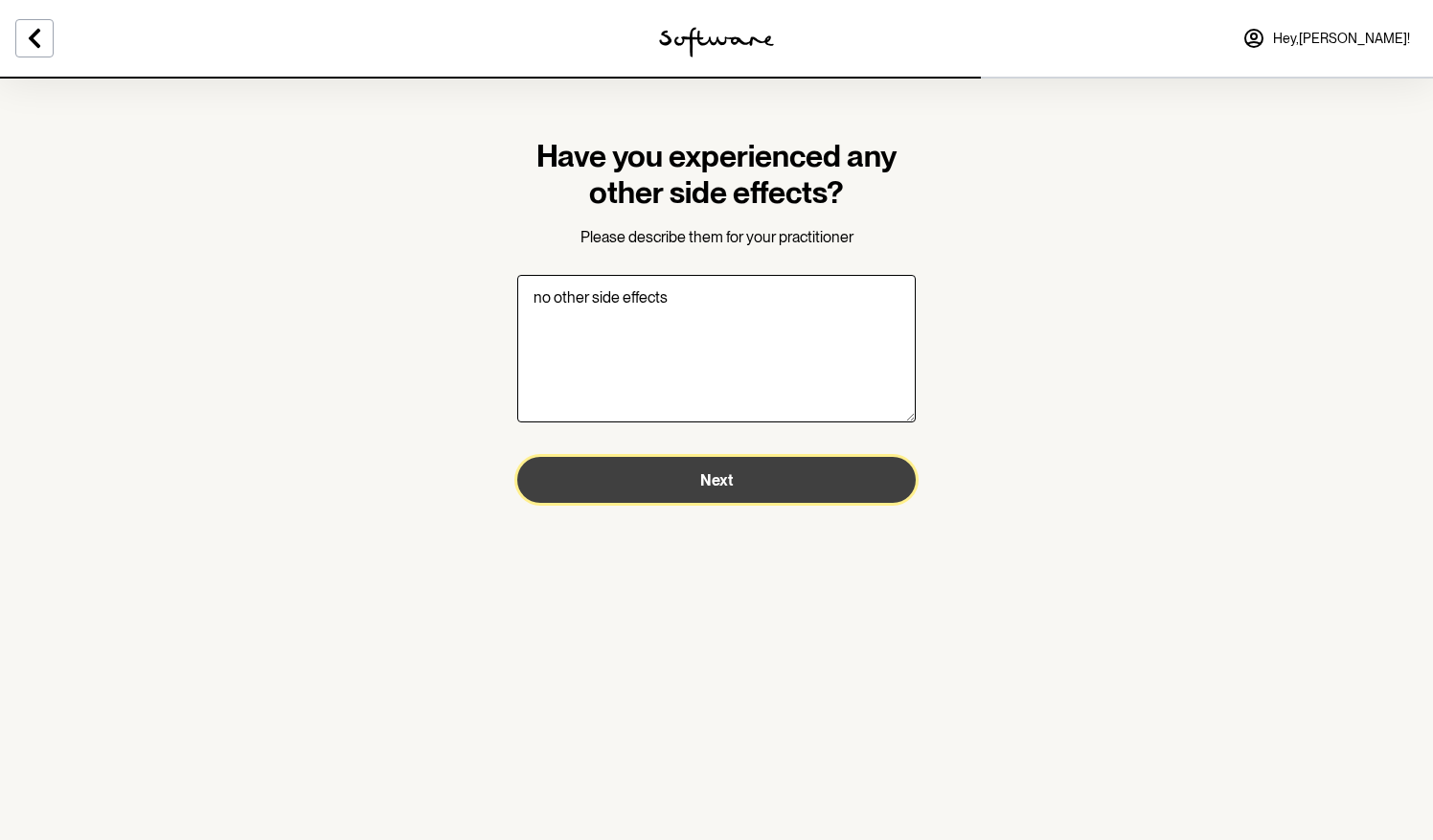
click at [691, 472] on button "Next" at bounding box center [716, 480] width 398 height 46
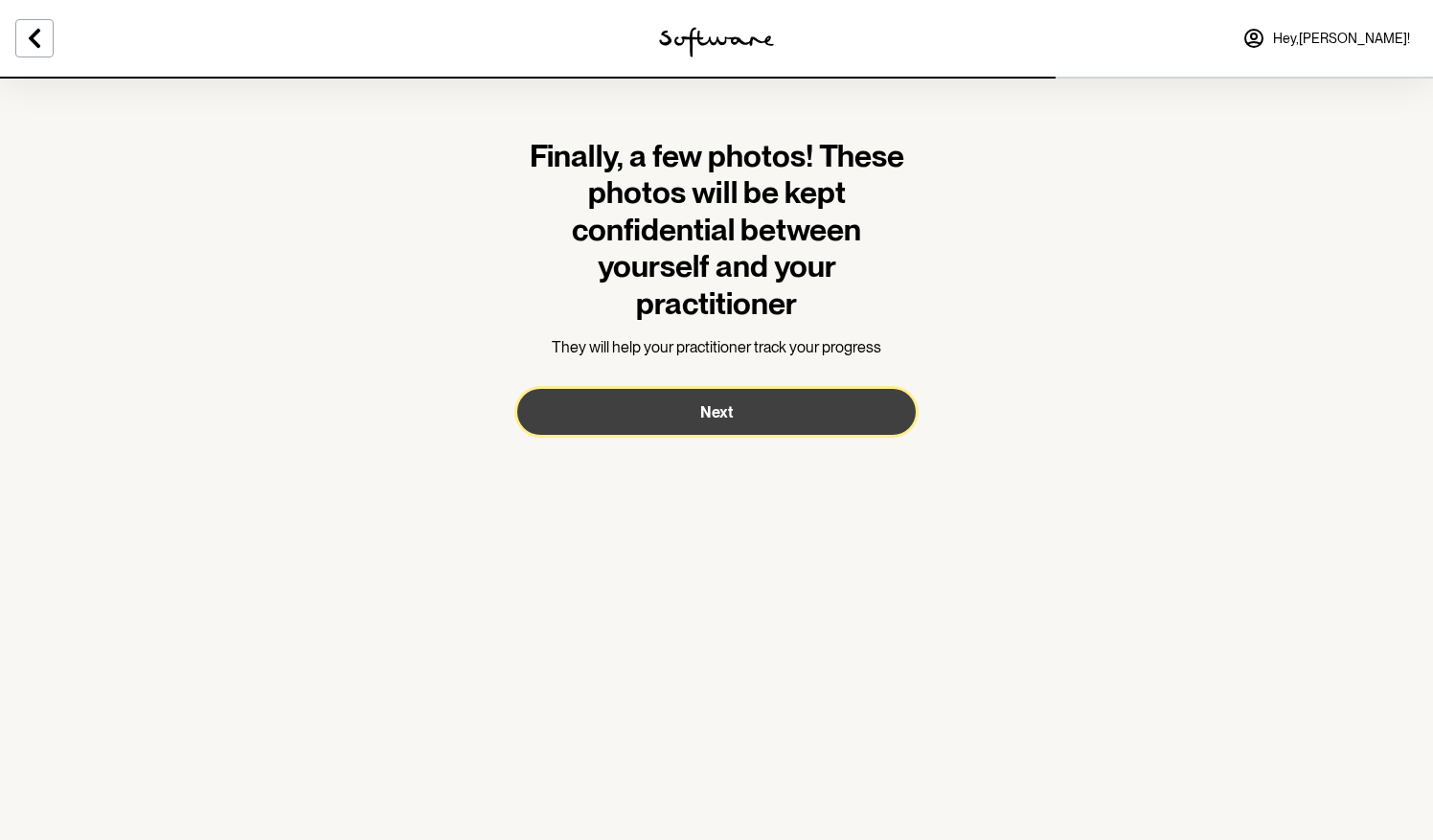
click at [686, 412] on button "Next" at bounding box center [716, 412] width 398 height 46
